Goal: Understand process/instructions: Learn how to perform a task or action

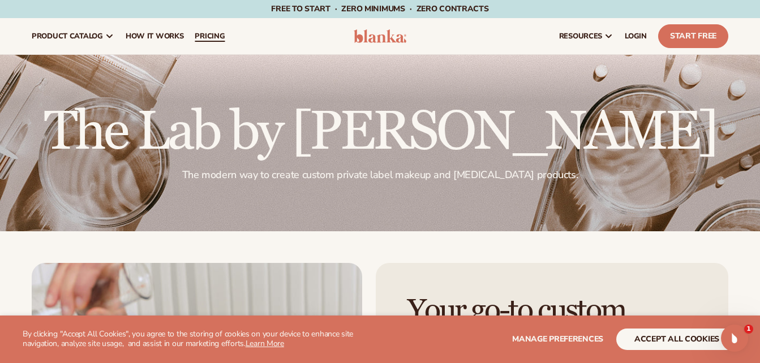
click at [218, 33] on span "pricing" at bounding box center [210, 36] width 30 height 9
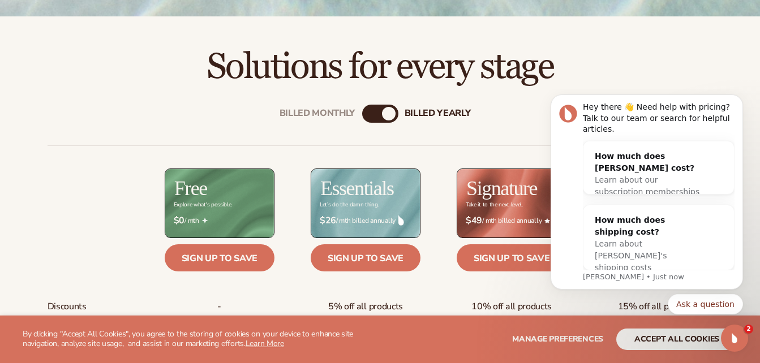
scroll to position [330, 0]
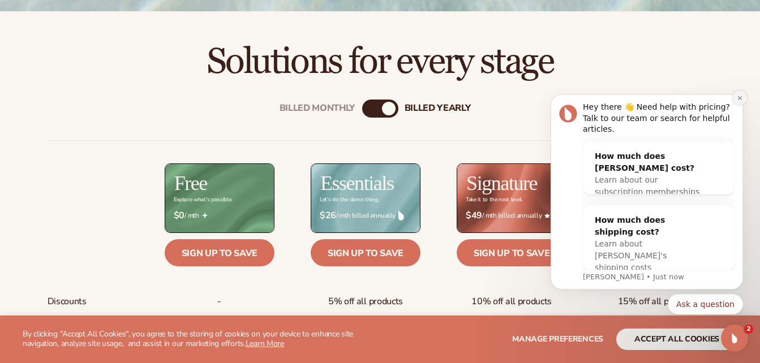
click at [738, 100] on icon "Dismiss notification" at bounding box center [739, 98] width 4 height 4
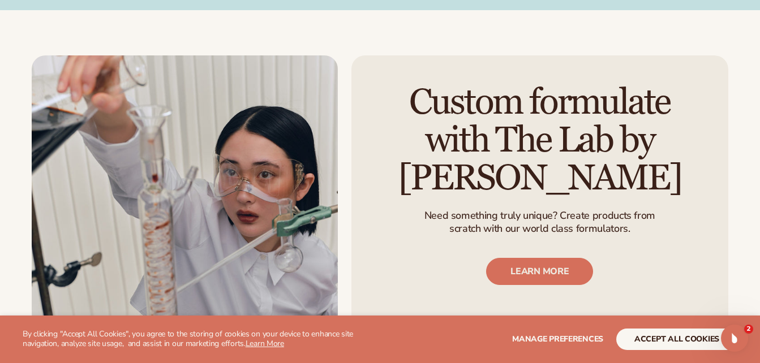
scroll to position [1284, 0]
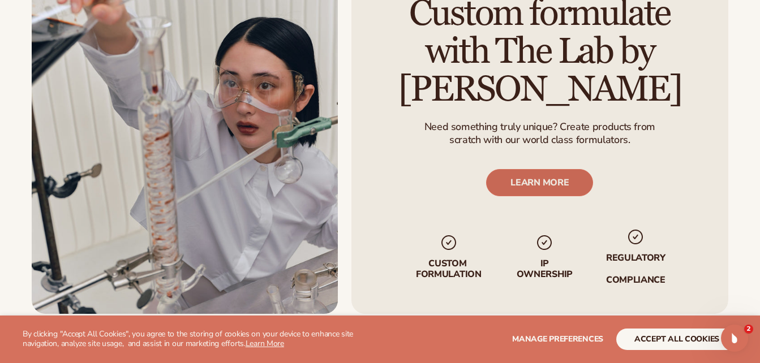
click at [577, 188] on link "LEARN MORE" at bounding box center [539, 182] width 107 height 27
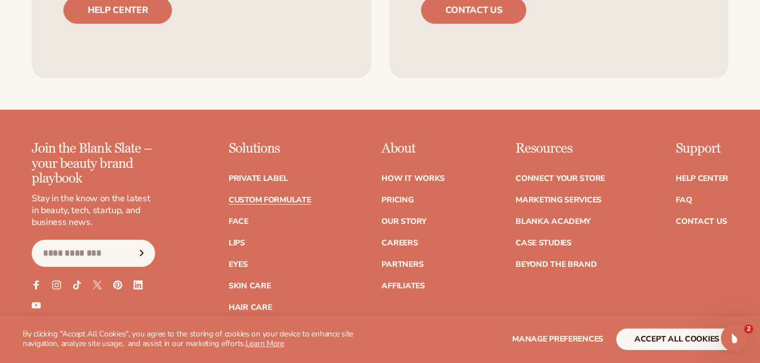
scroll to position [1562, 0]
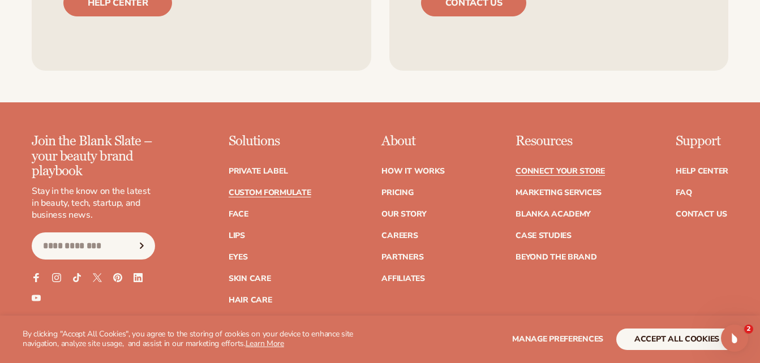
click at [584, 169] on link "Connect your store" at bounding box center [559, 171] width 89 height 8
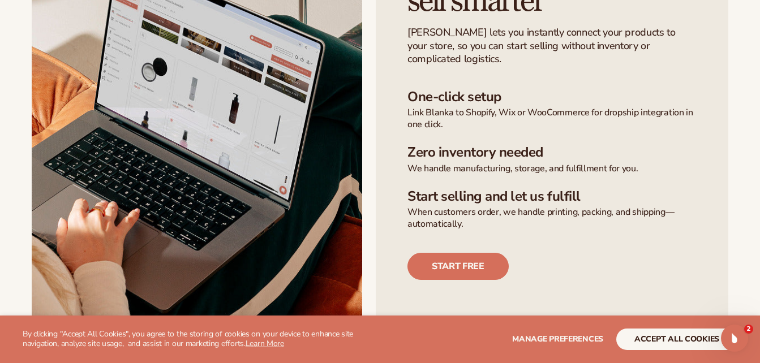
scroll to position [368, 0]
